Goal: Find specific page/section: Find specific page/section

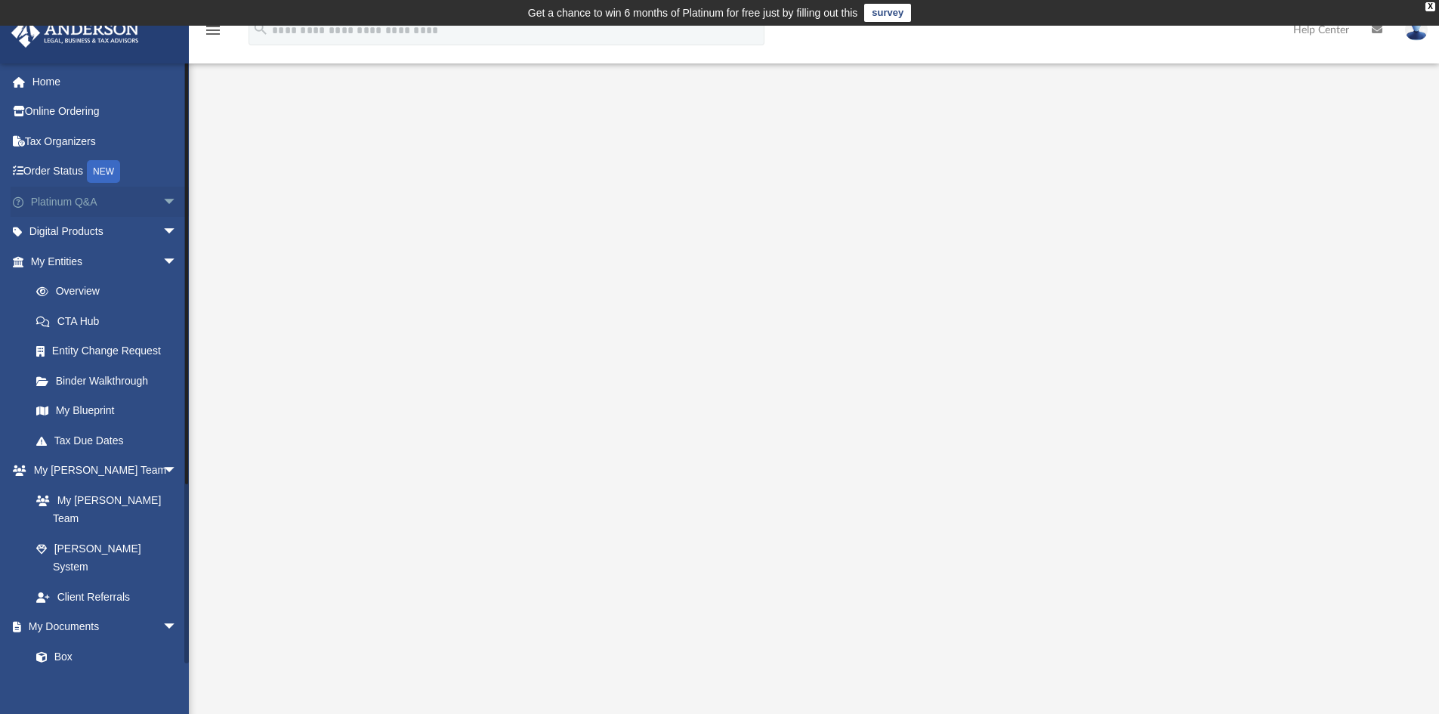
click at [104, 207] on link "Platinum Q&A arrow_drop_down" at bounding box center [106, 202] width 190 height 30
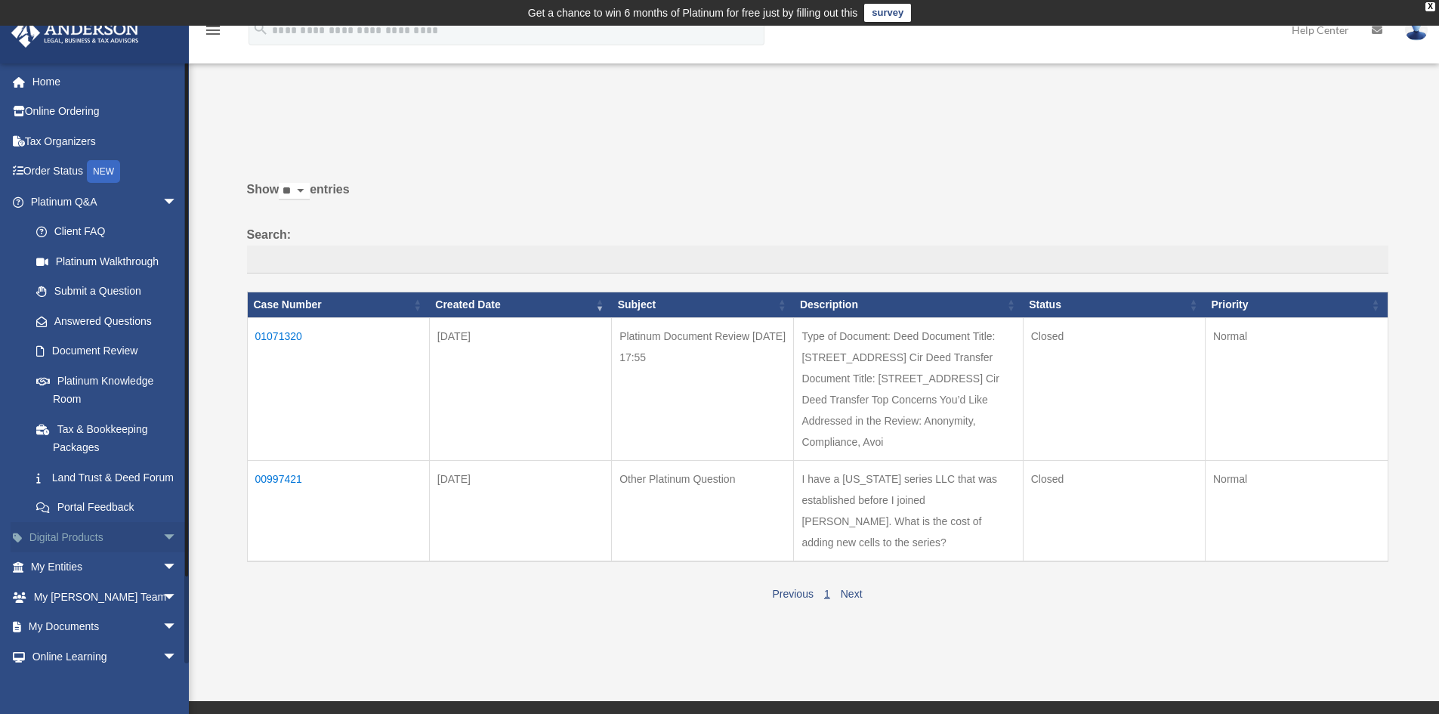
click at [163, 553] on span "arrow_drop_down" at bounding box center [177, 537] width 30 height 31
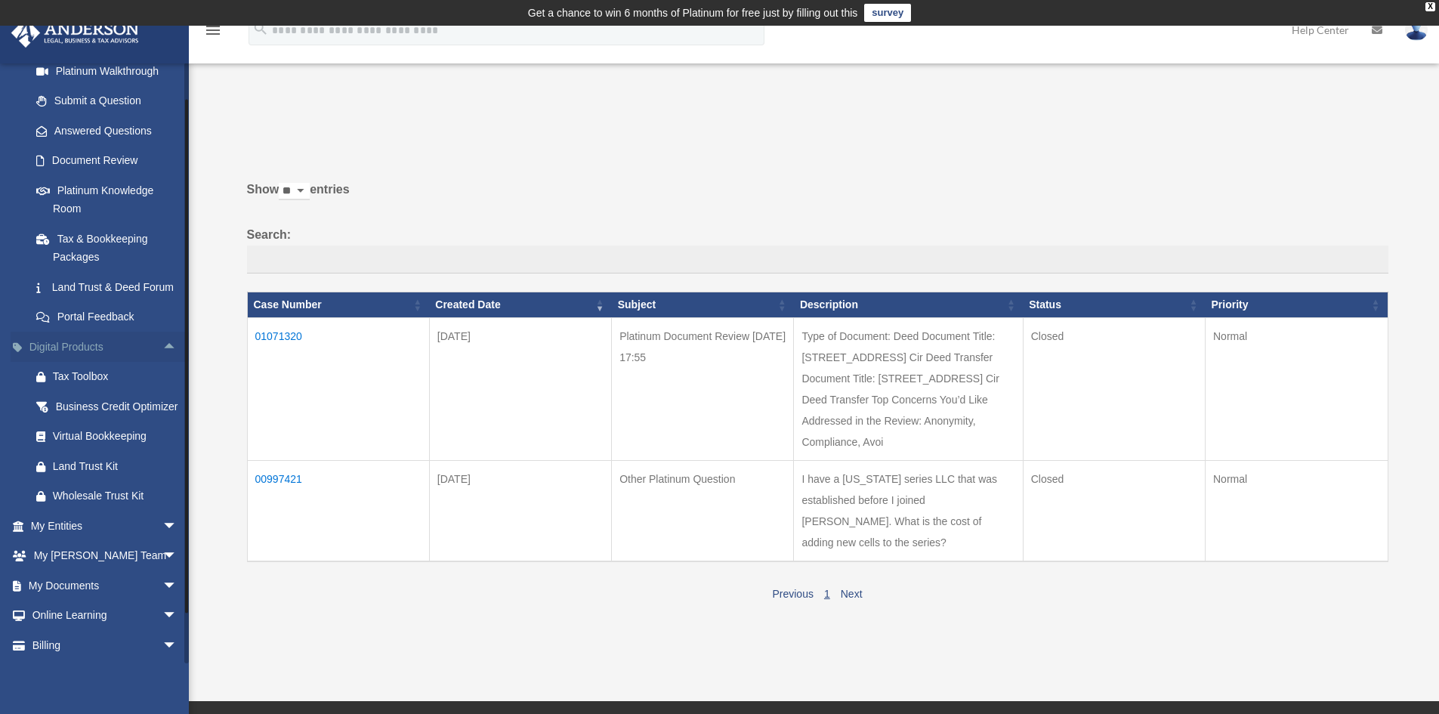
scroll to position [227, 0]
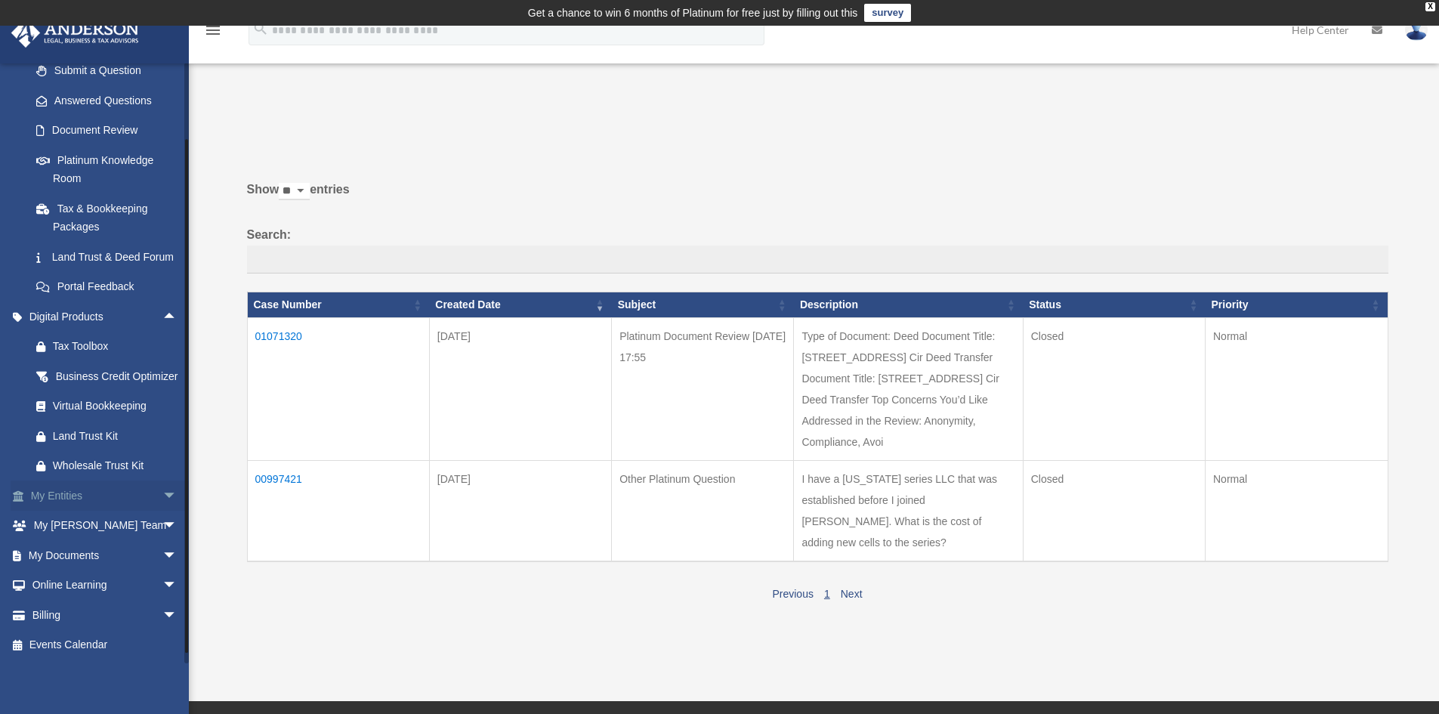
click at [166, 511] on span "arrow_drop_down" at bounding box center [177, 495] width 30 height 31
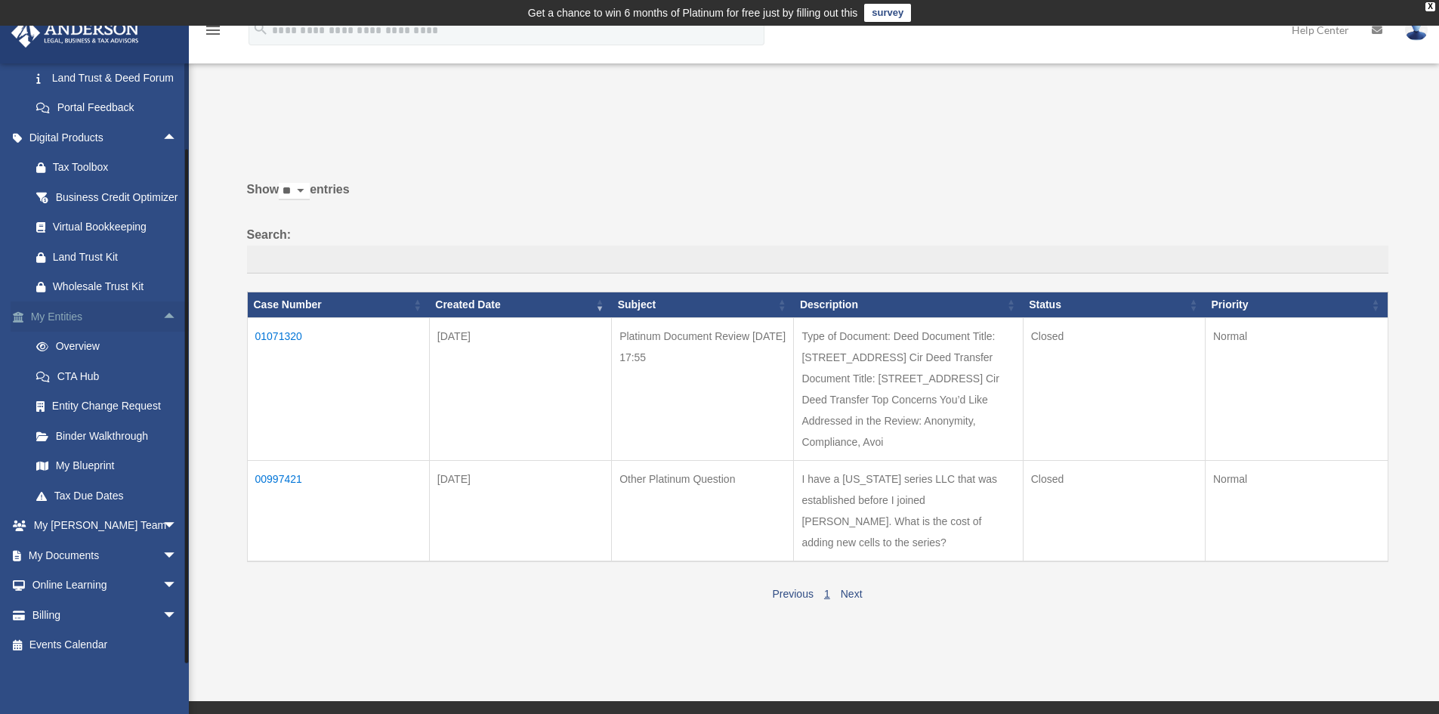
scroll to position [437, 0]
click at [162, 524] on span "arrow_drop_down" at bounding box center [177, 526] width 30 height 31
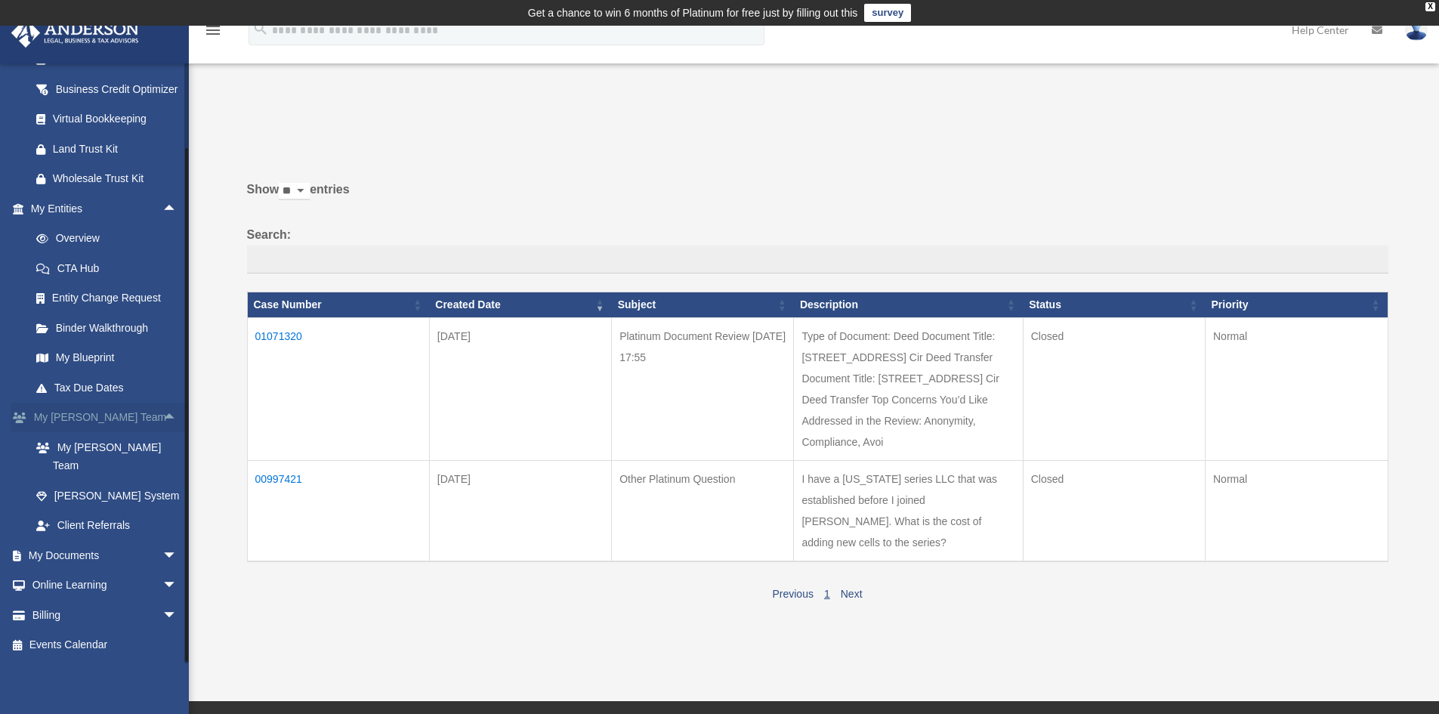
scroll to position [527, 0]
click at [162, 548] on span "arrow_drop_down" at bounding box center [177, 555] width 30 height 31
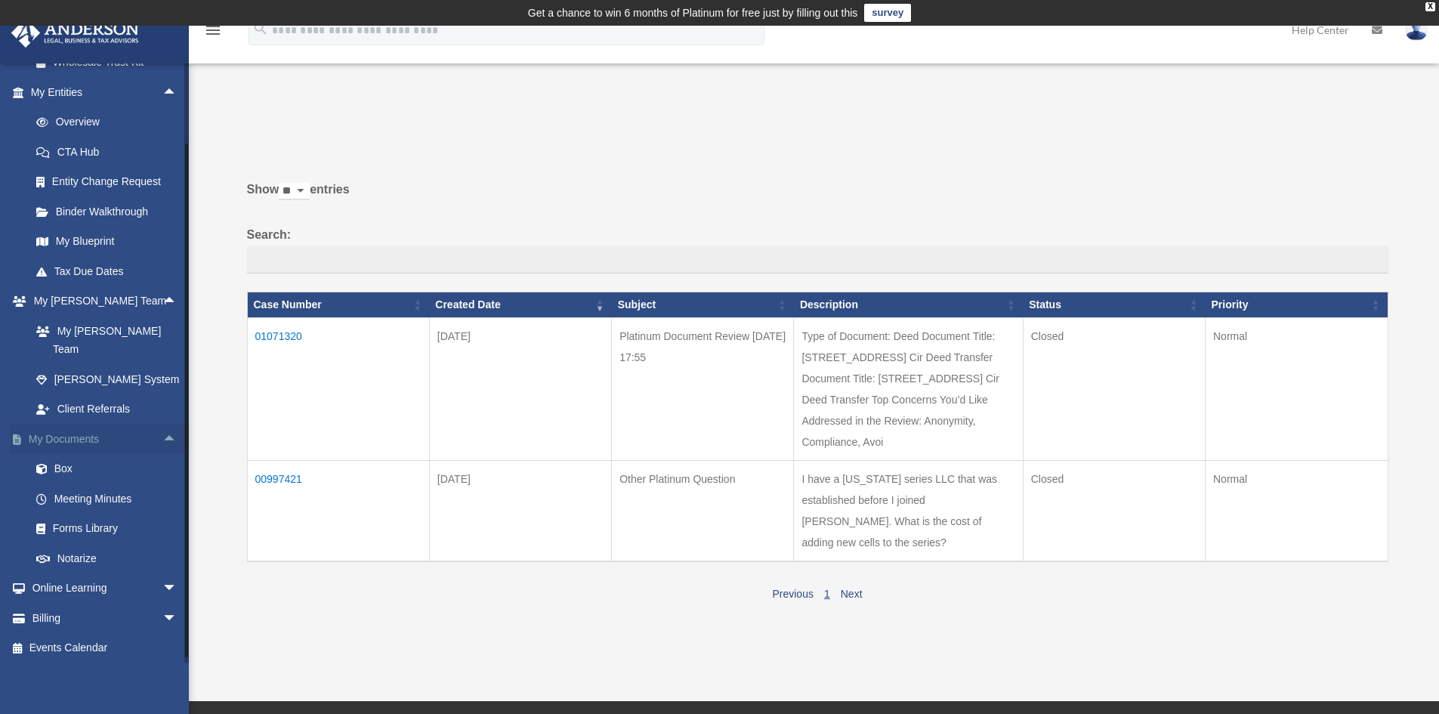
scroll to position [646, 0]
click at [162, 584] on span "arrow_drop_down" at bounding box center [177, 585] width 30 height 31
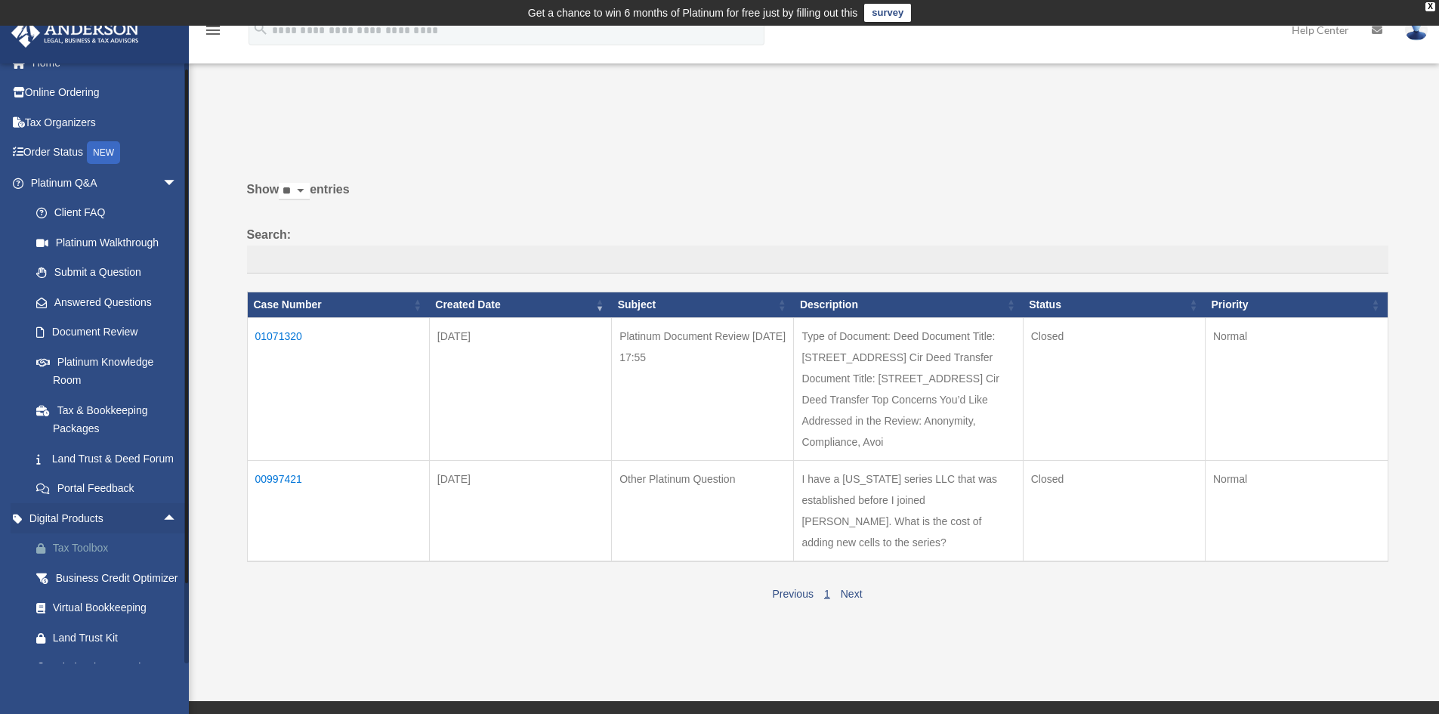
scroll to position [0, 0]
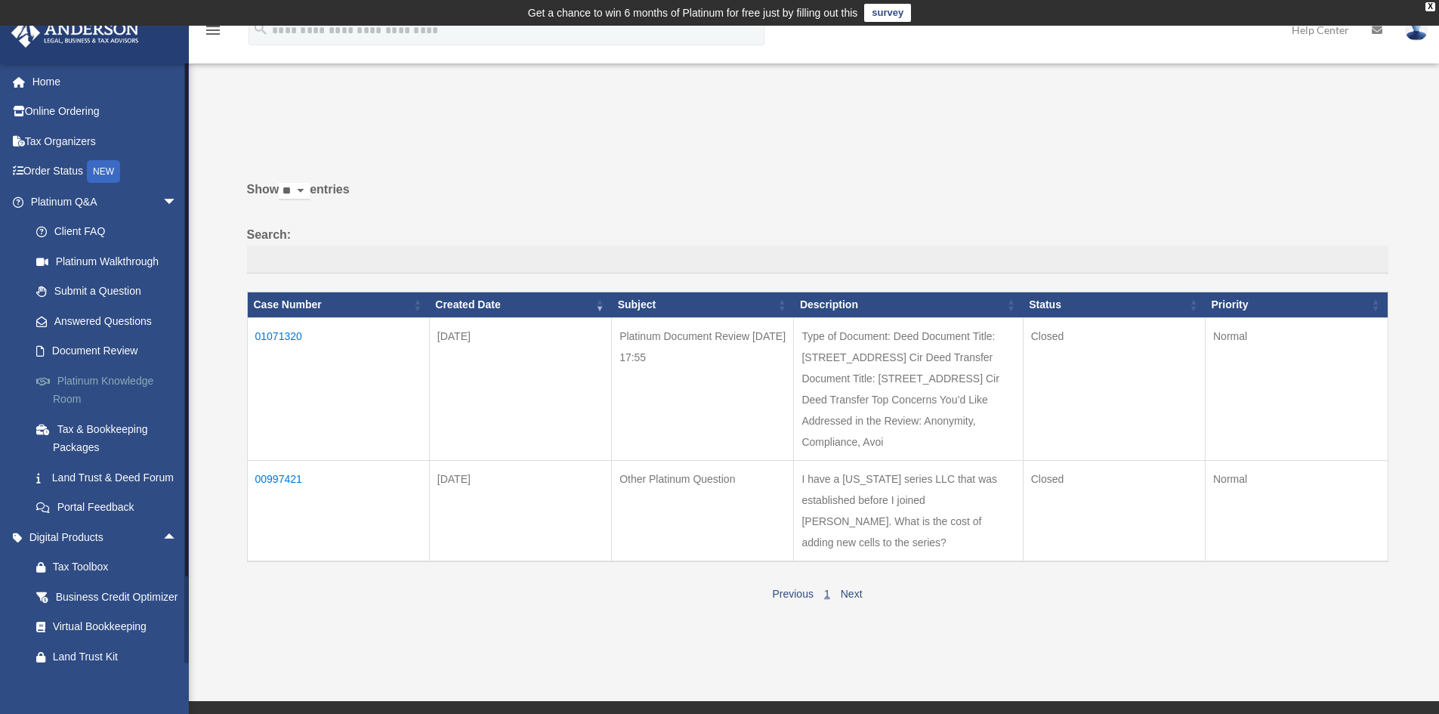
click at [142, 376] on link "Platinum Knowledge Room" at bounding box center [110, 390] width 179 height 48
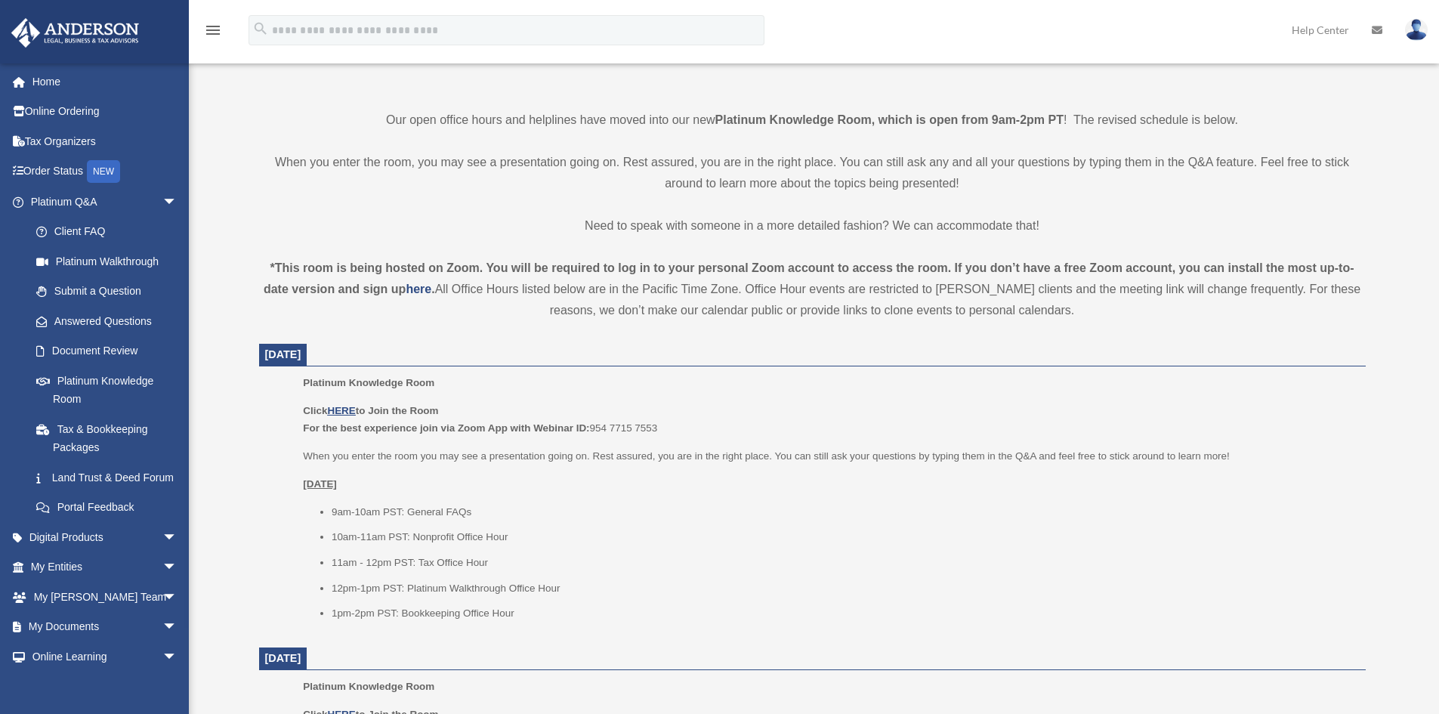
scroll to position [302, 0]
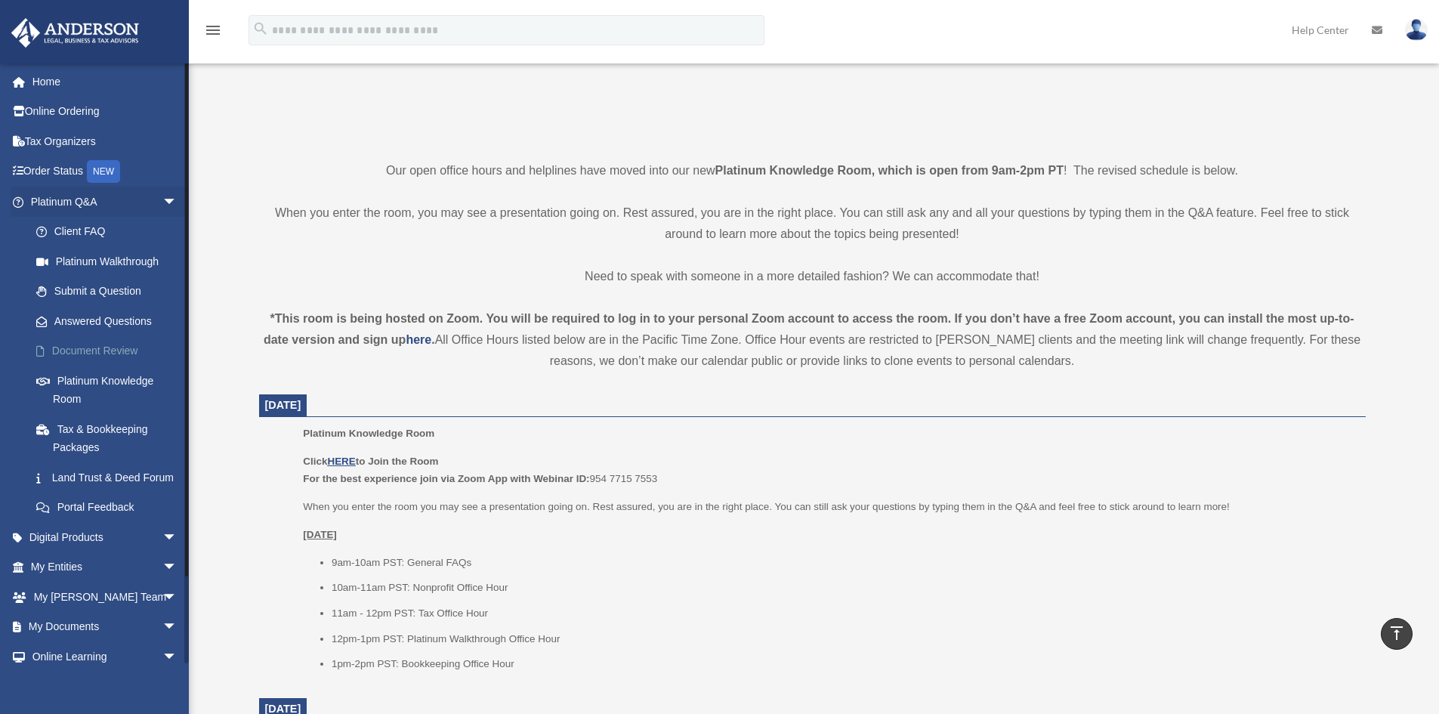
click at [110, 350] on link "Document Review" at bounding box center [110, 351] width 179 height 30
